Goal: Contribute content

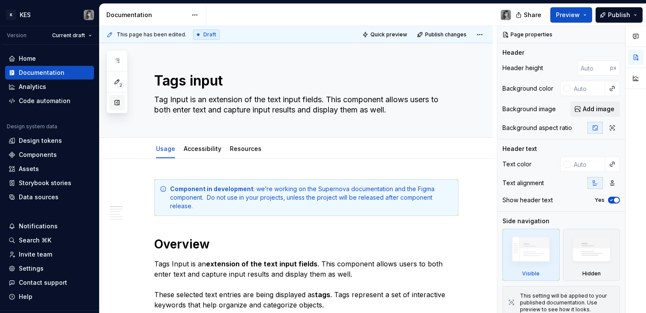
click at [115, 103] on button "button" at bounding box center [116, 102] width 15 height 15
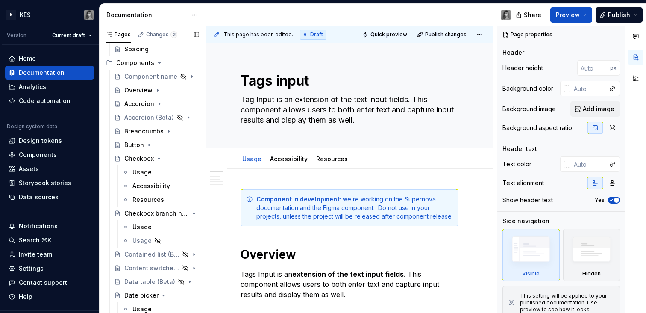
scroll to position [508, 0]
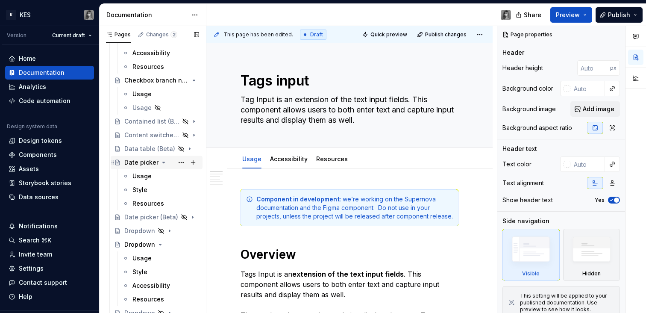
click at [146, 159] on div "Date picker" at bounding box center [141, 162] width 34 height 9
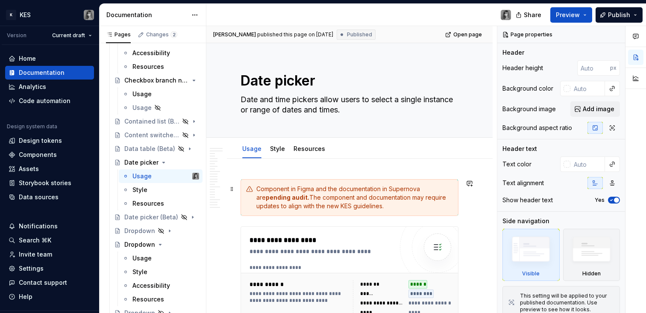
click at [315, 186] on div "Component in Figma and the documentation in Supernova are pending audit. The co…" at bounding box center [354, 198] width 197 height 26
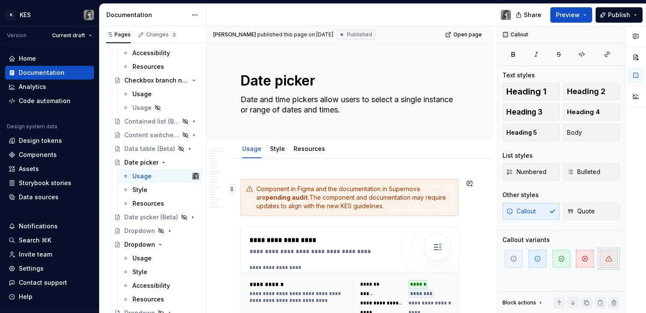
click at [232, 188] on span at bounding box center [232, 189] width 7 height 12
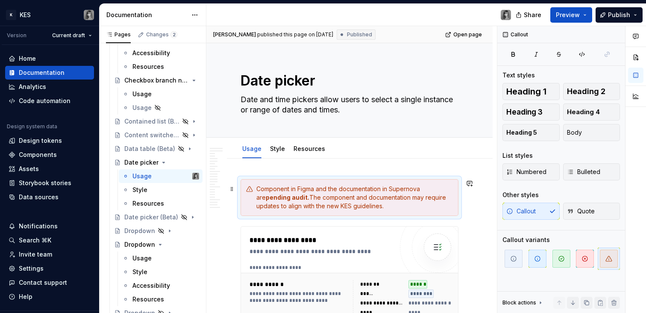
click at [300, 193] on div "Component in Figma and the documentation in Supernova are pending audit. The co…" at bounding box center [354, 198] width 197 height 26
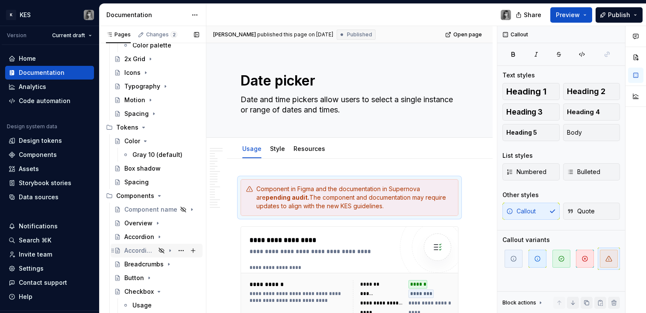
scroll to position [265, 0]
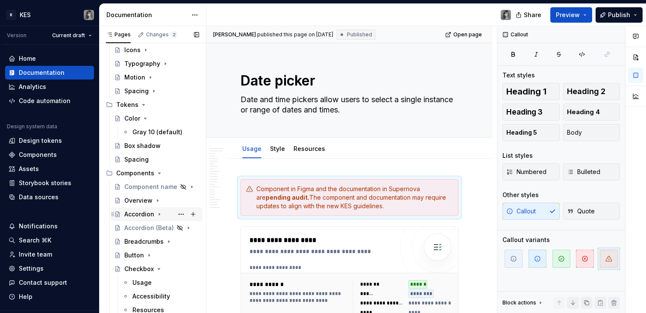
click at [141, 211] on div "Accordion" at bounding box center [139, 214] width 30 height 9
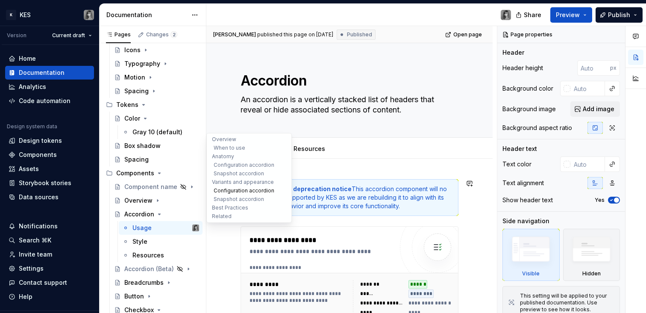
click at [271, 188] on button "Configuration accordion" at bounding box center [249, 190] width 81 height 9
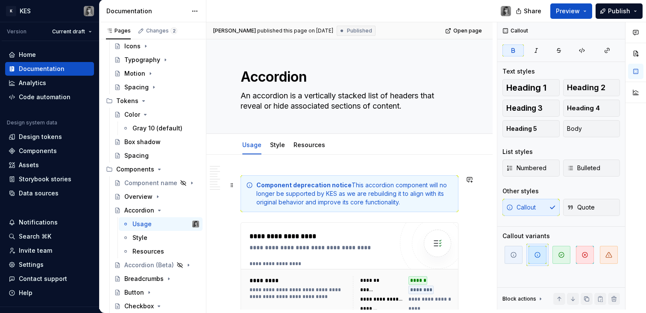
click at [329, 188] on div "Component deprecation notice This accordion component will no longer be support…" at bounding box center [354, 194] width 197 height 26
click at [235, 185] on span at bounding box center [232, 185] width 7 height 12
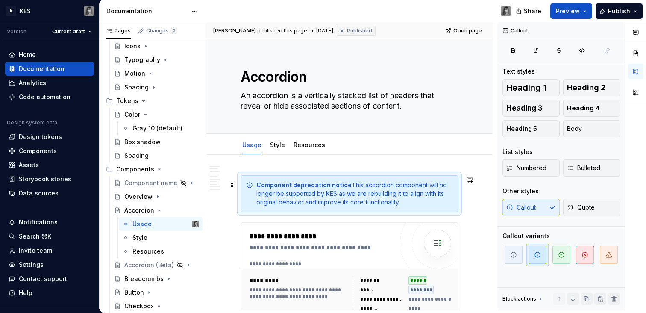
click at [291, 178] on div "Component deprecation notice This accordion component will no longer be support…" at bounding box center [350, 193] width 218 height 37
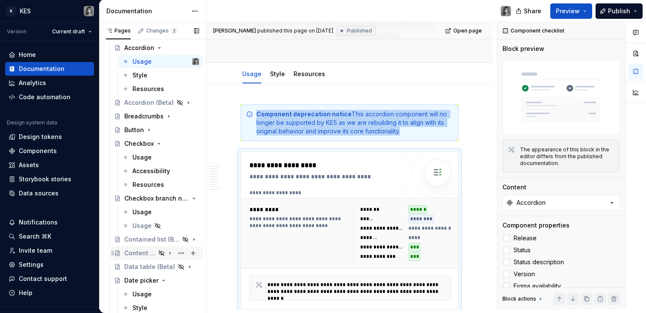
scroll to position [448, 0]
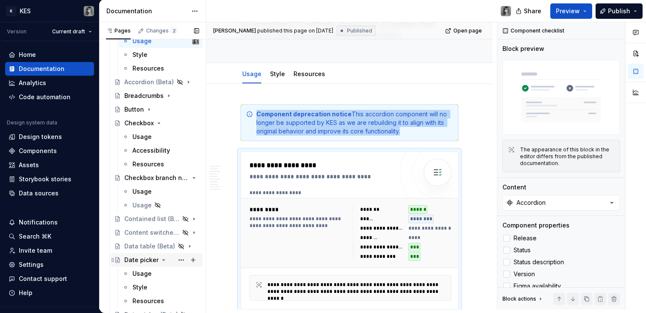
click at [155, 259] on div "Date picker" at bounding box center [141, 260] width 34 height 9
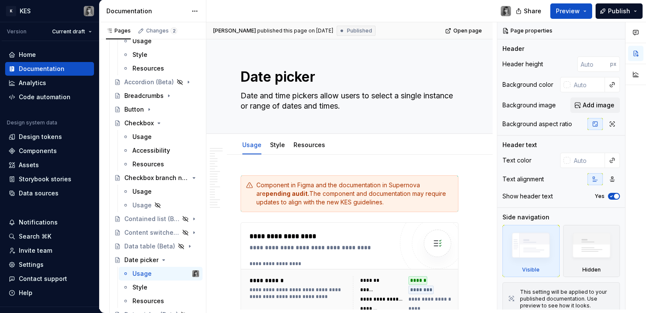
click at [369, 188] on div "Component in Figma and the documentation in Supernova are pending audit. The co…" at bounding box center [354, 194] width 197 height 26
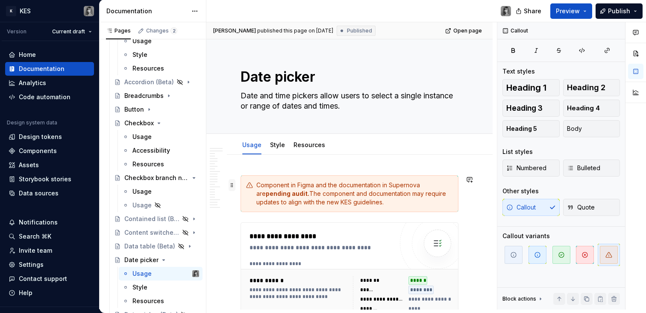
click at [234, 183] on span at bounding box center [232, 185] width 7 height 12
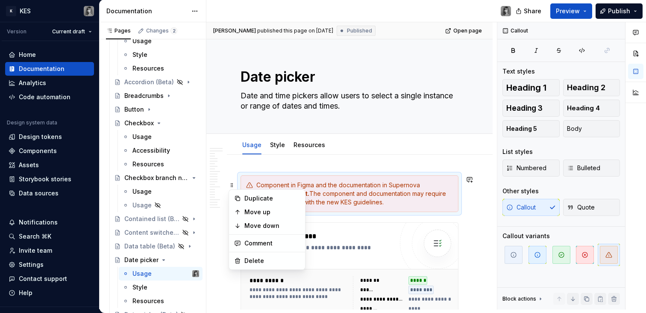
click at [307, 187] on div "Component in Figma and the documentation in Supernova are pending audit. The co…" at bounding box center [354, 194] width 197 height 26
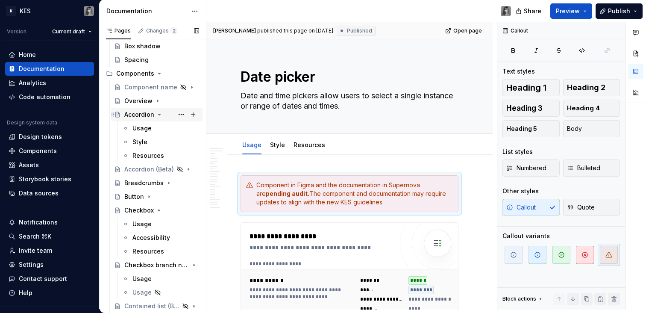
scroll to position [257, 0]
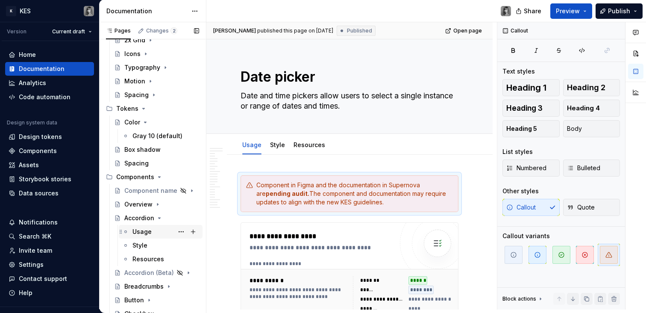
click at [150, 229] on div "Usage" at bounding box center [165, 232] width 67 height 12
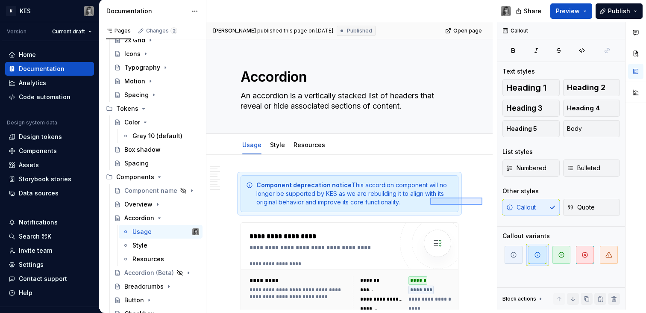
drag, startPoint x: 482, startPoint y: 197, endPoint x: 423, endPoint y: 205, distance: 59.9
click at [423, 205] on div "**********" at bounding box center [351, 165] width 291 height 287
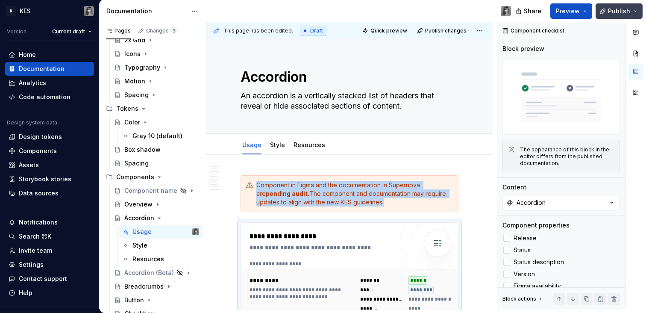
click at [619, 13] on span "Publish" at bounding box center [619, 11] width 22 height 9
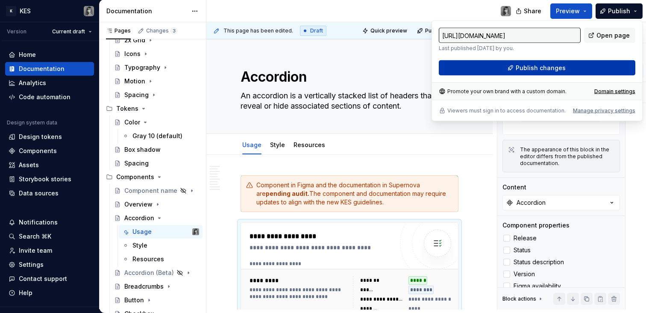
click at [555, 66] on span "Publish changes" at bounding box center [541, 68] width 50 height 9
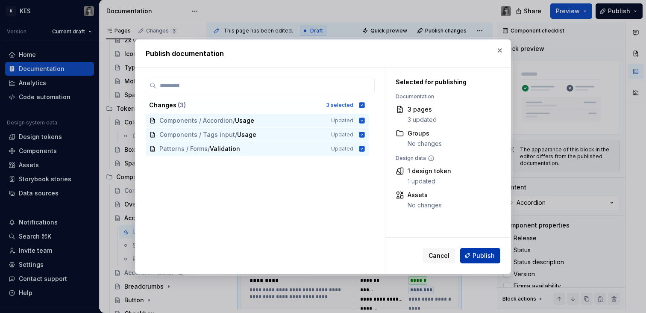
click at [477, 252] on span "Publish" at bounding box center [484, 255] width 22 height 9
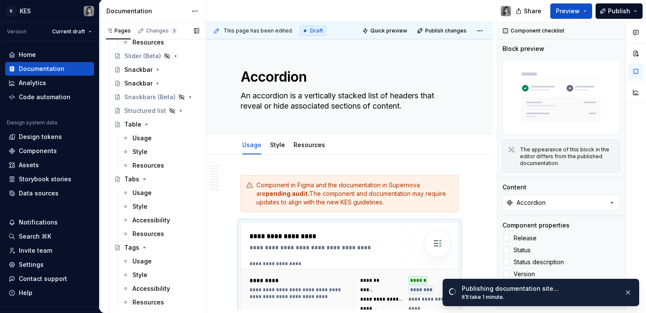
scroll to position [2345, 0]
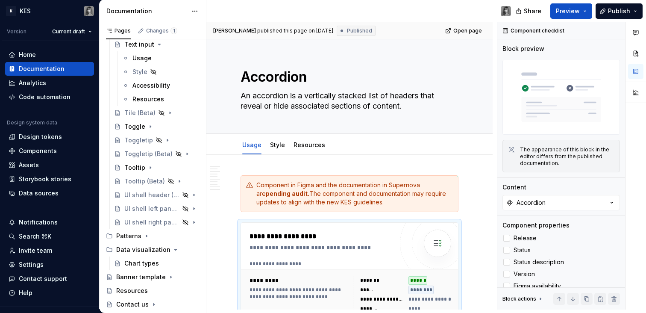
type textarea "*"
